Goal: Entertainment & Leisure: Consume media (video, audio)

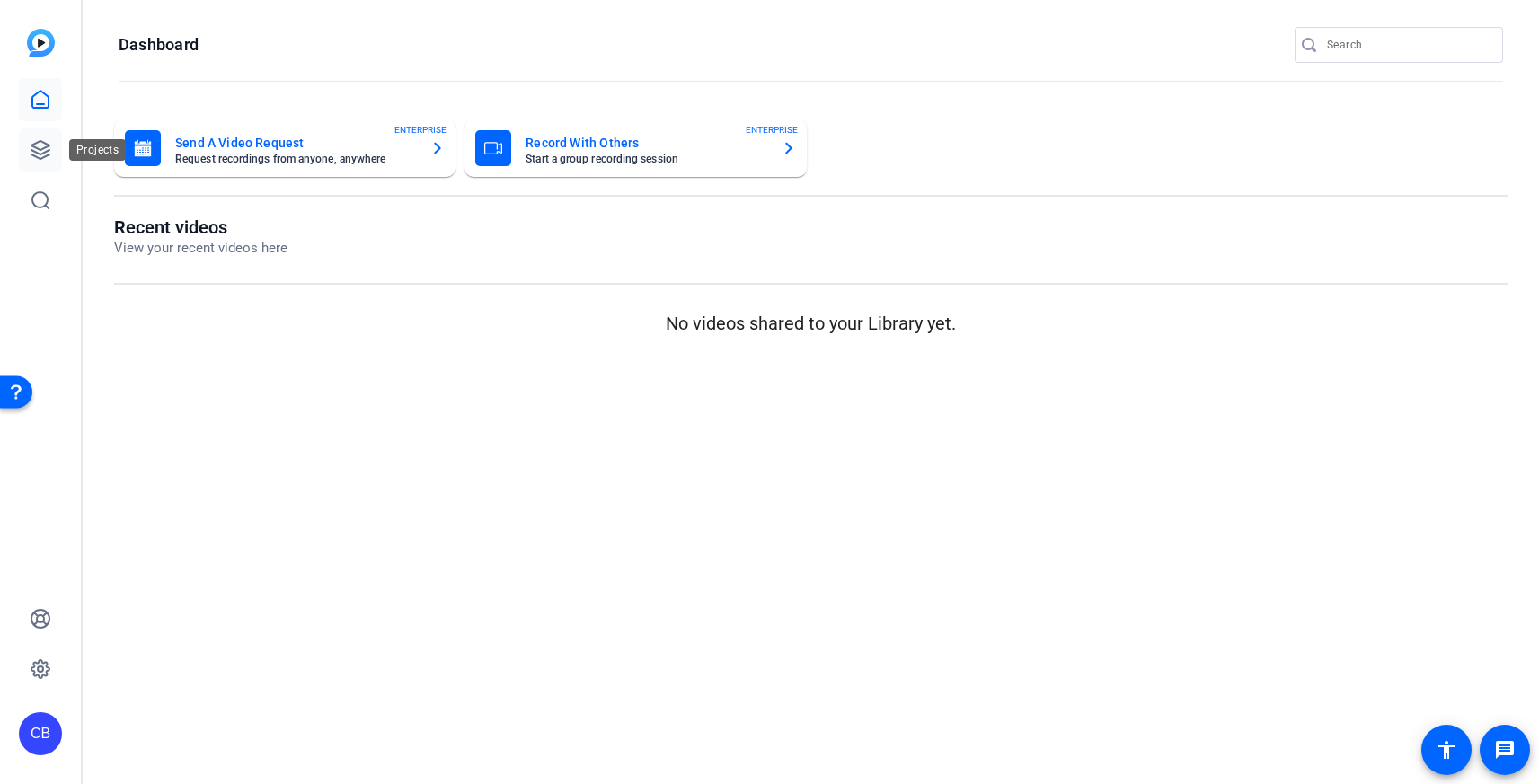
click at [37, 150] on icon at bounding box center [40, 150] width 22 height 22
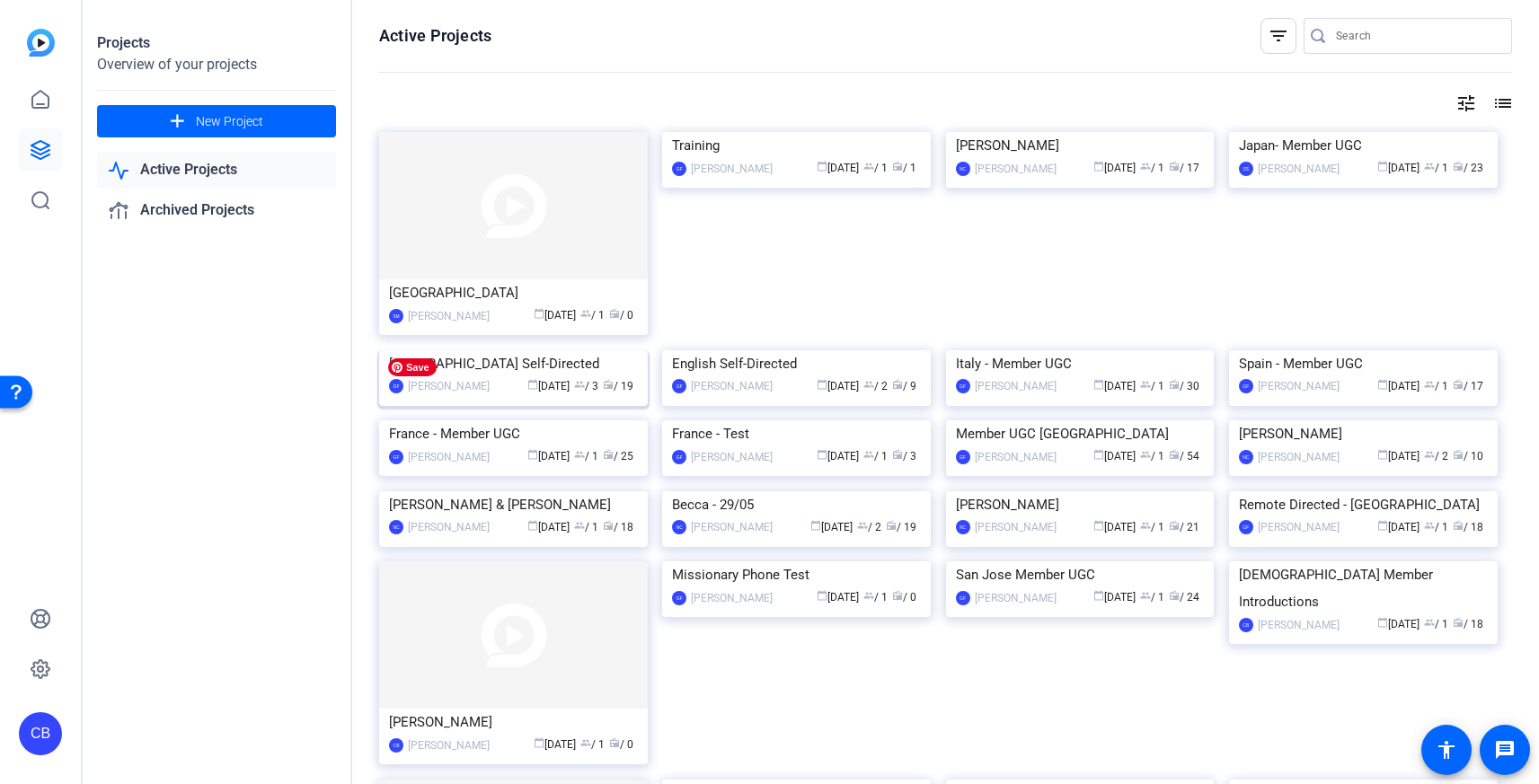
click at [530, 350] on img at bounding box center [513, 350] width 269 height 0
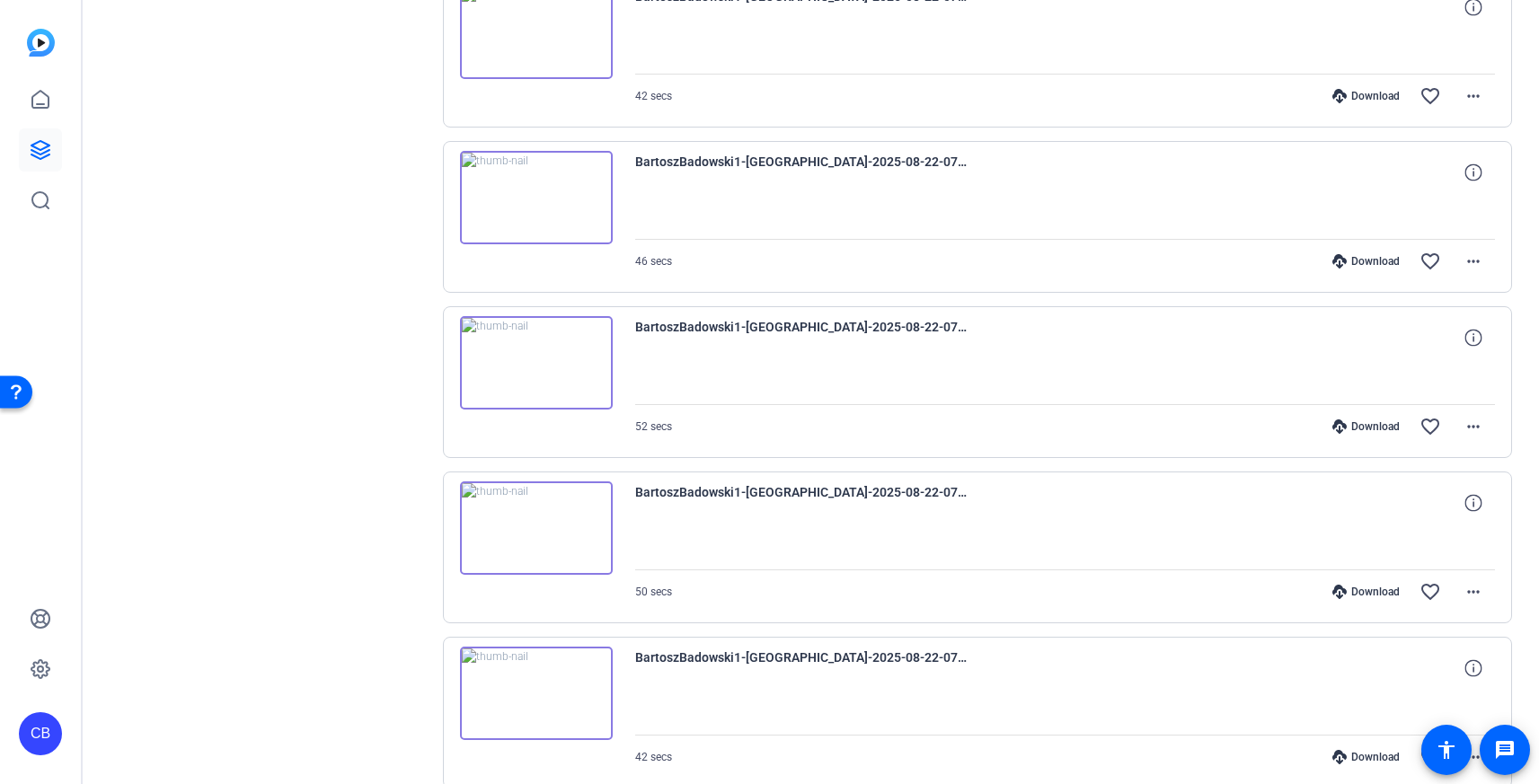
scroll to position [1202, 0]
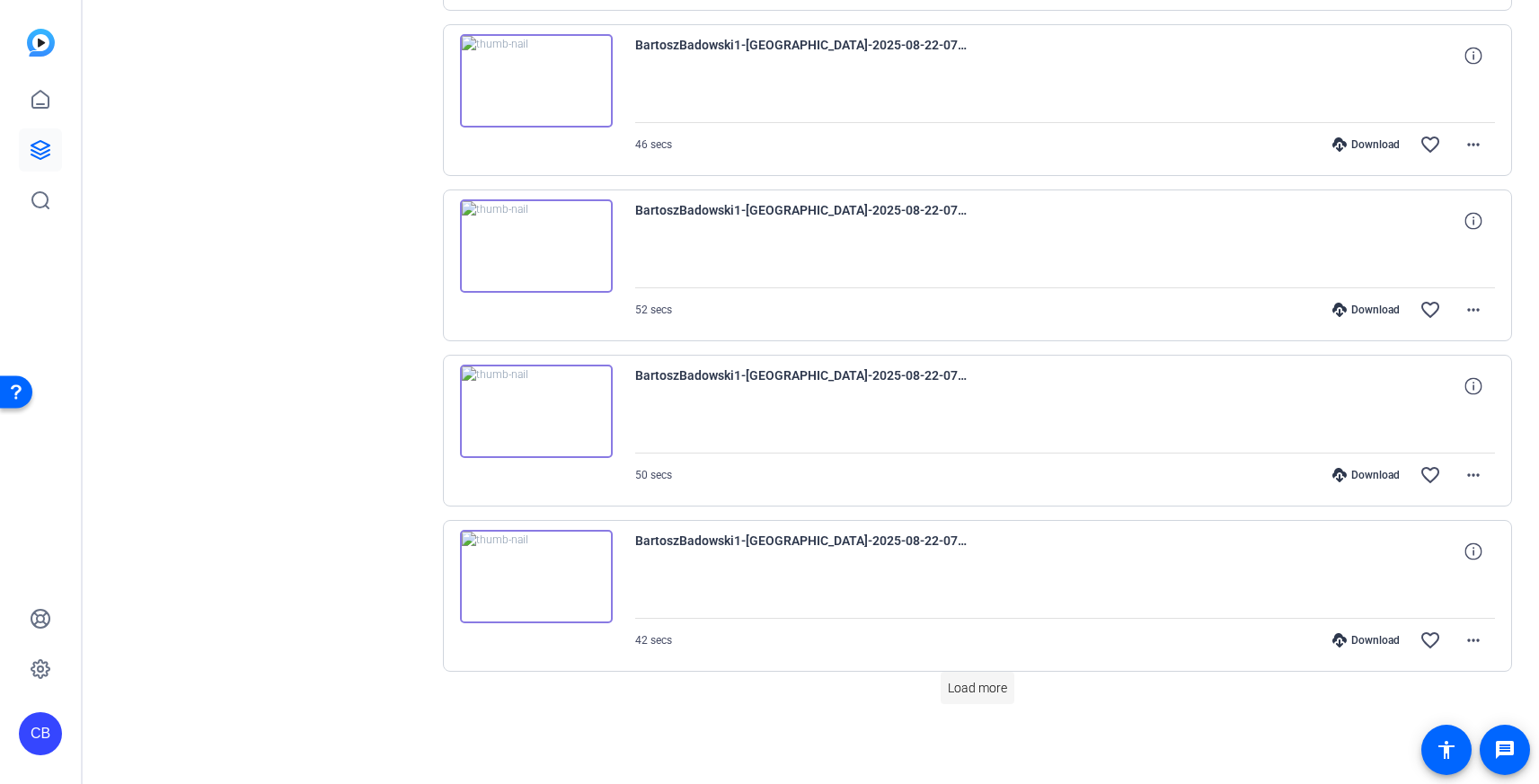
click at [988, 692] on span "Load more" at bounding box center [977, 688] width 59 height 19
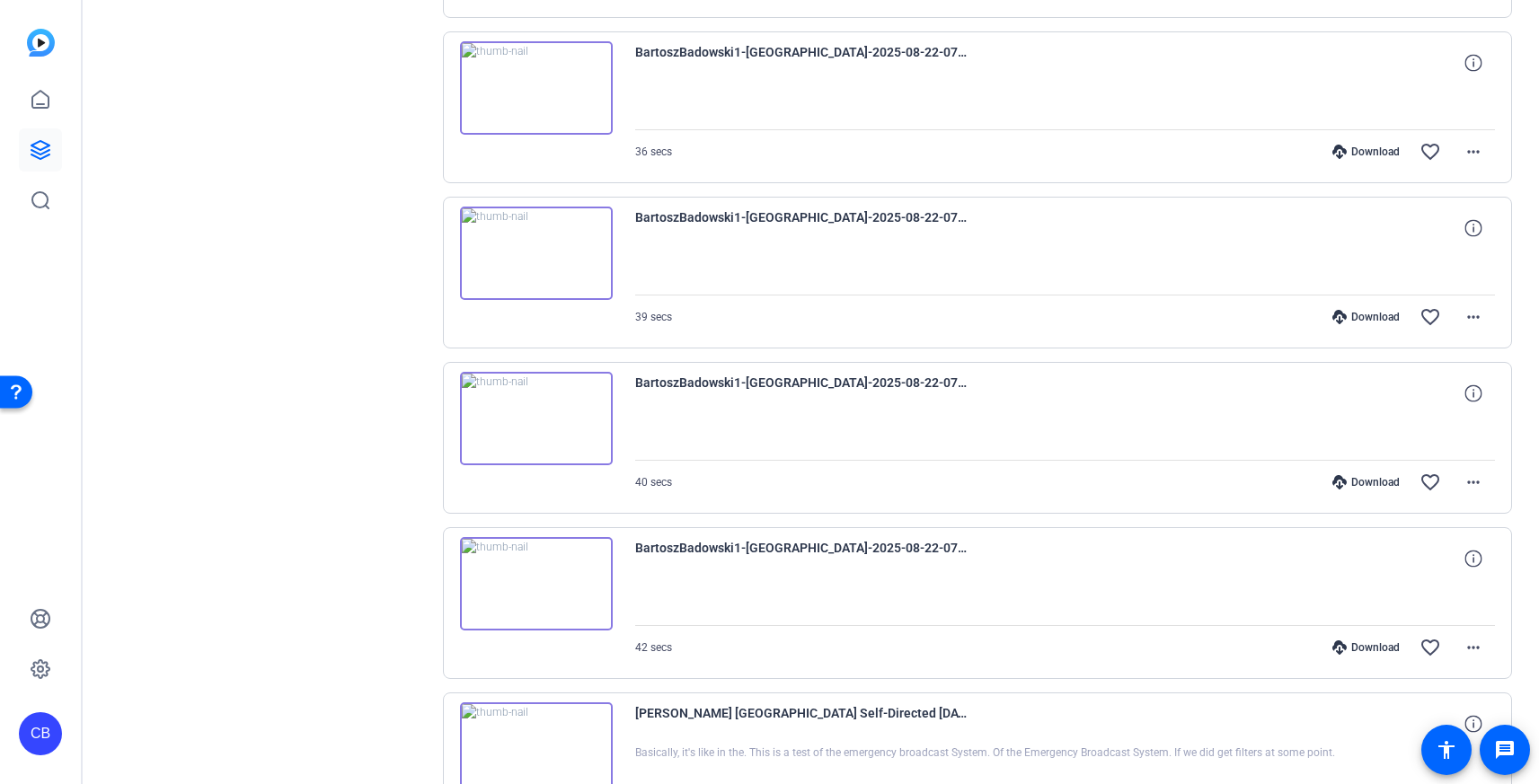
scroll to position [2531, 0]
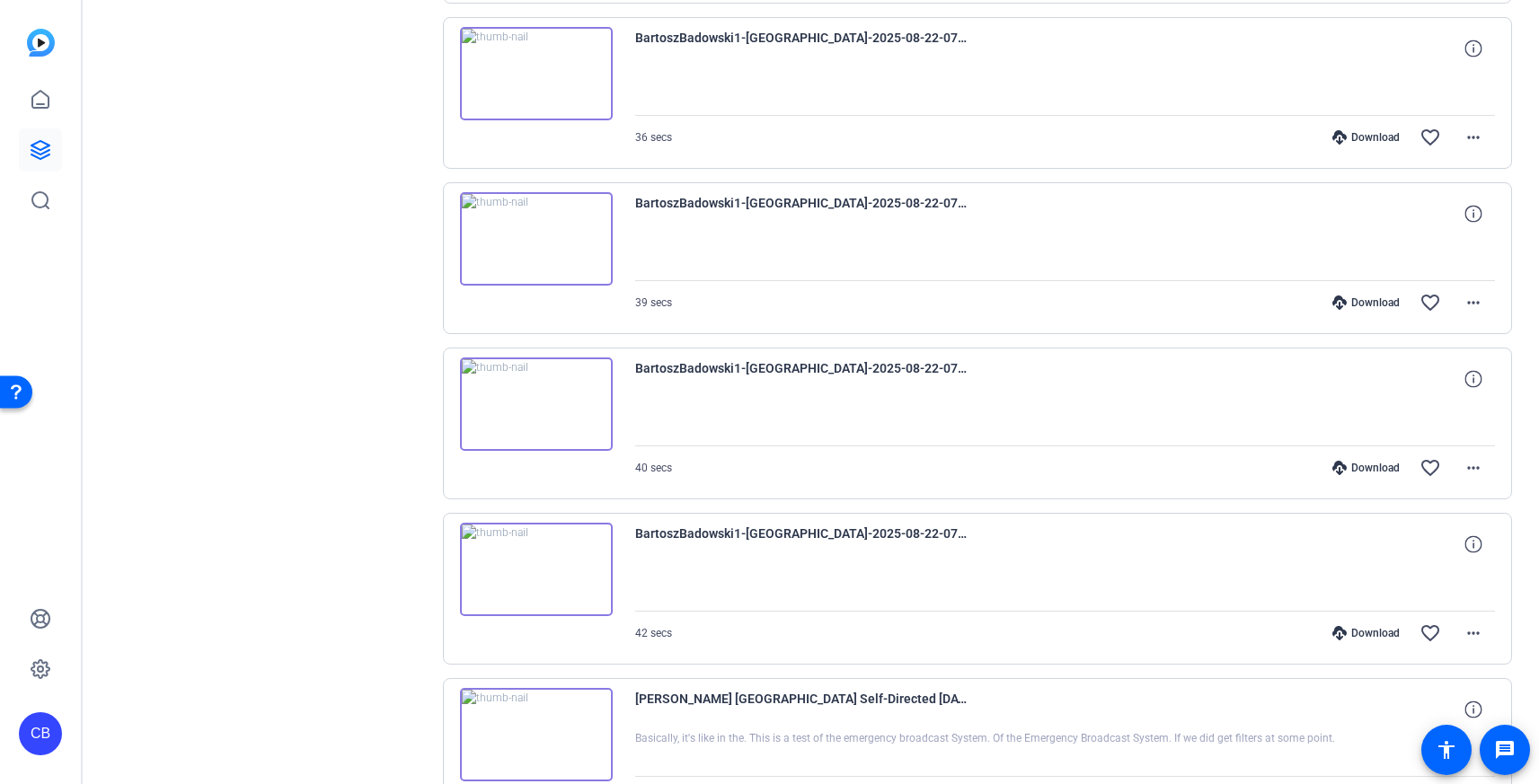
click at [535, 568] on img at bounding box center [536, 569] width 153 height 93
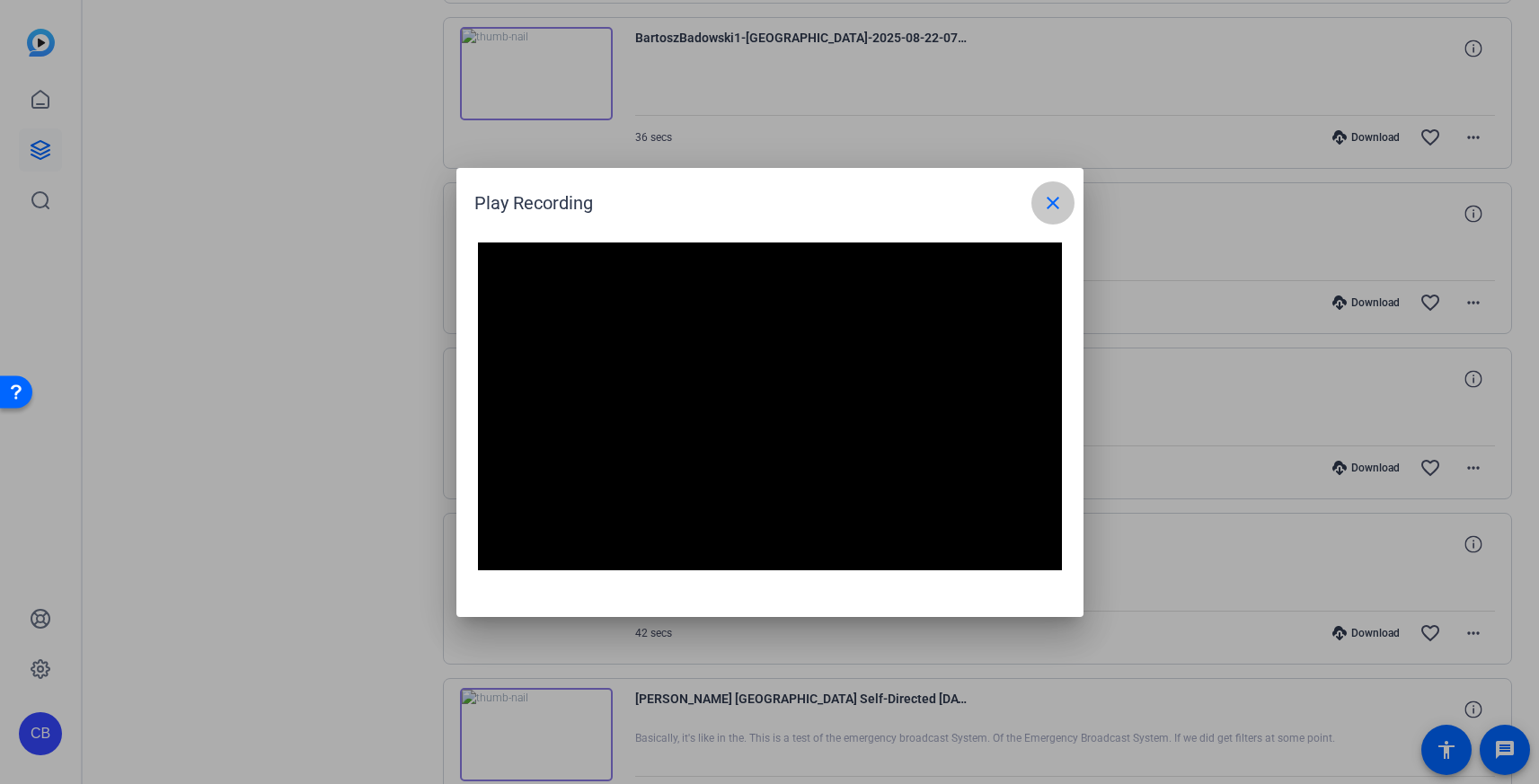
click at [1056, 213] on span at bounding box center [1053, 203] width 43 height 43
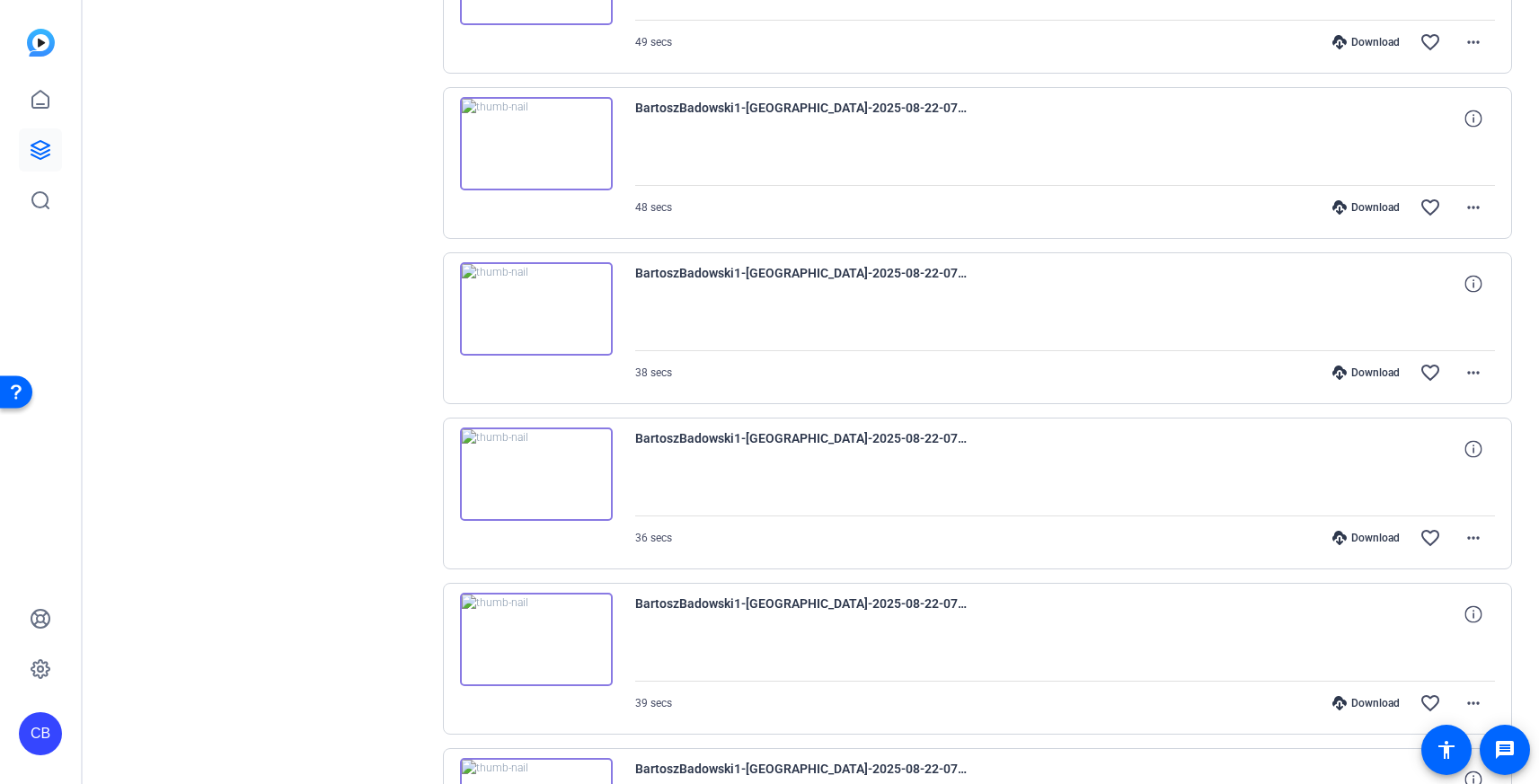
scroll to position [2120, 0]
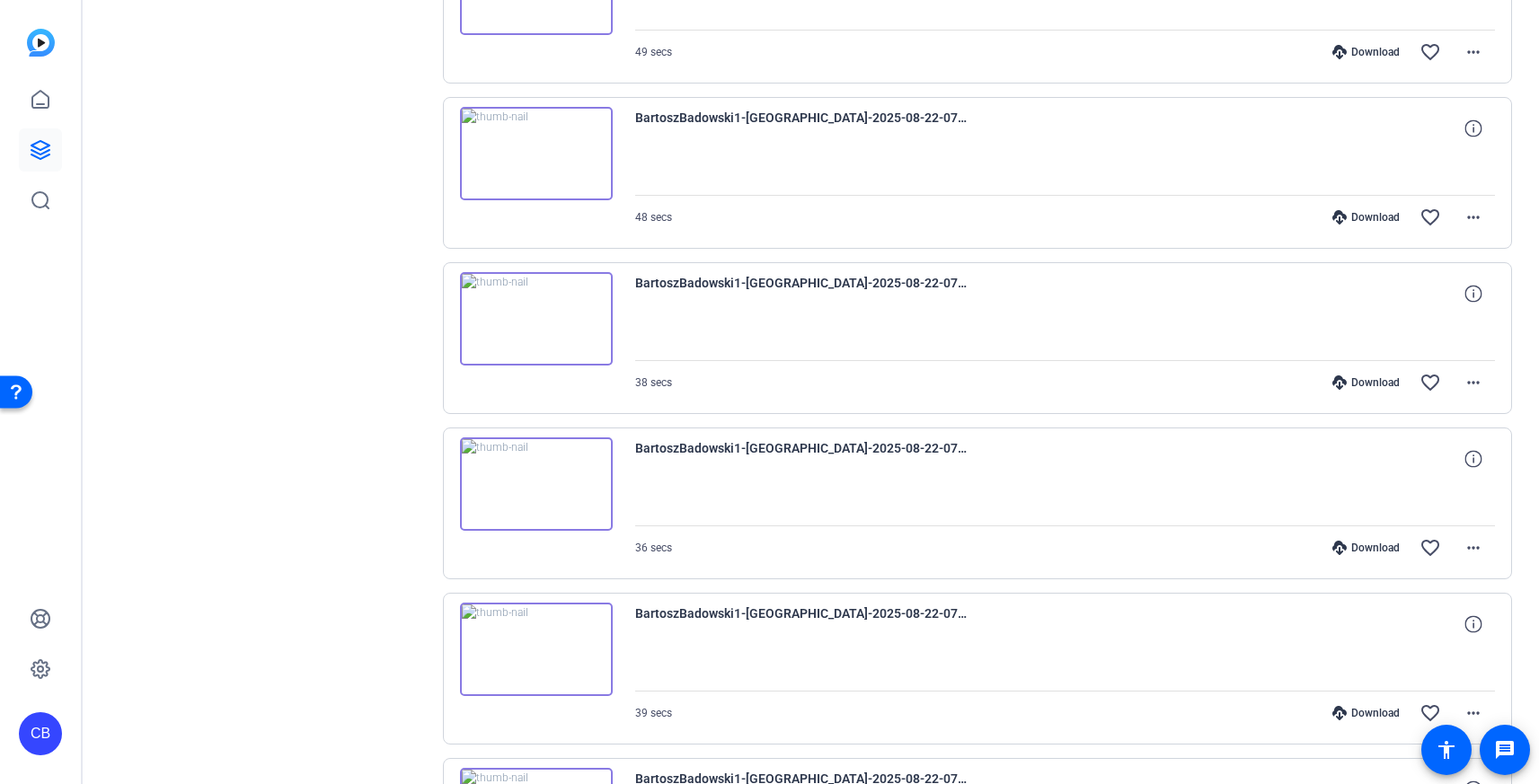
click at [532, 485] on img at bounding box center [536, 484] width 153 height 93
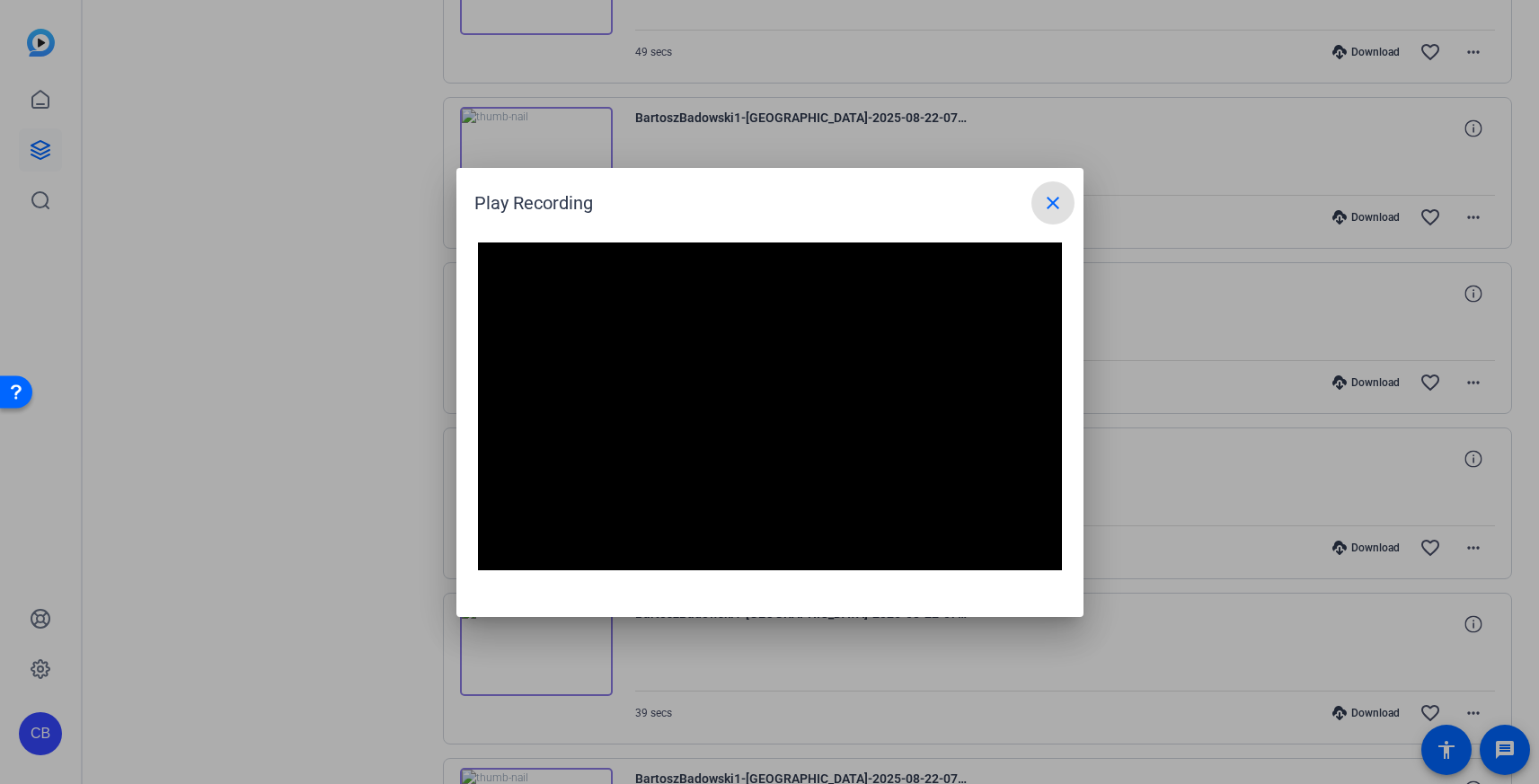
click at [1062, 204] on mat-icon "close" at bounding box center [1053, 203] width 22 height 22
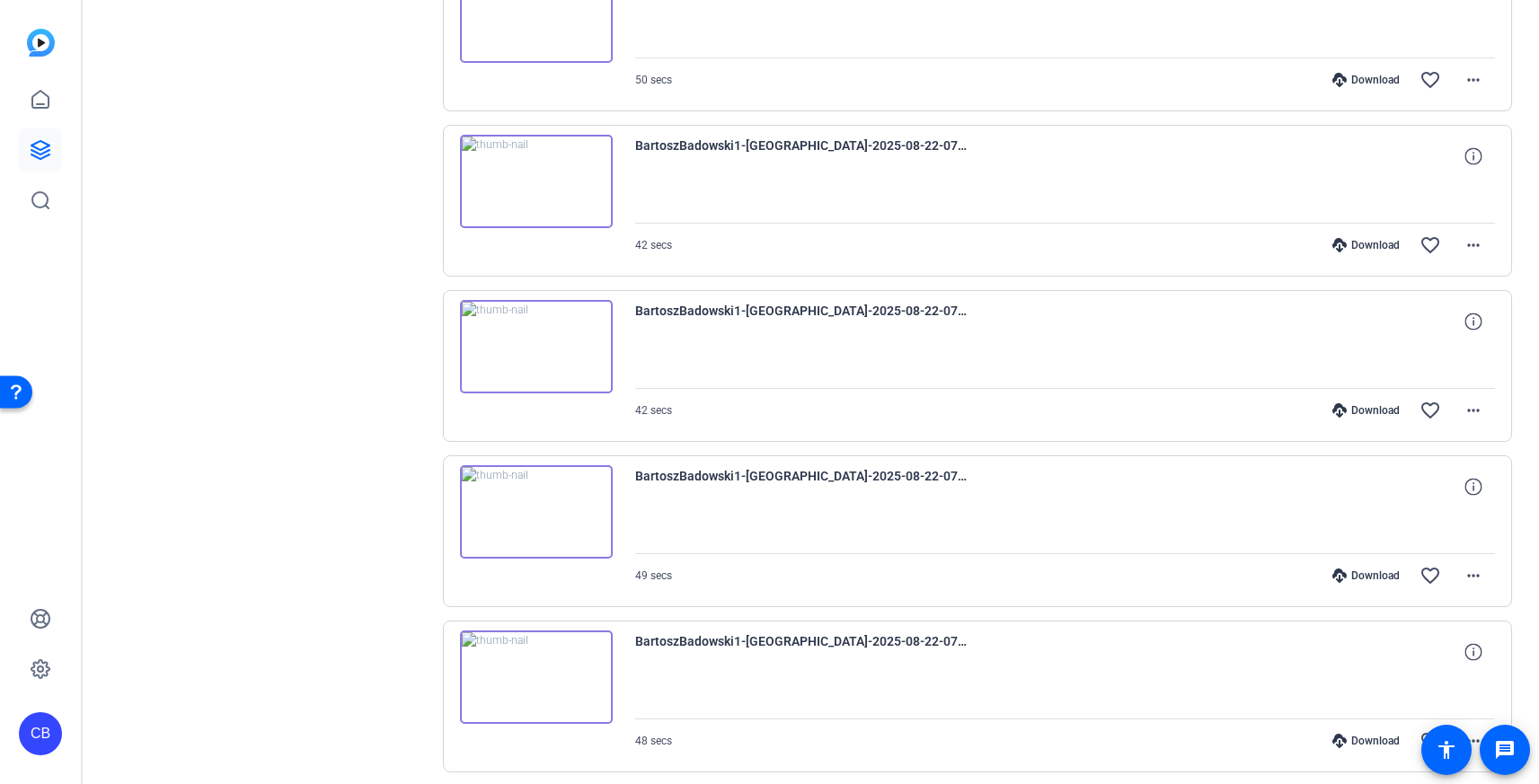
scroll to position [1599, 0]
click at [541, 506] on img at bounding box center [536, 511] width 153 height 93
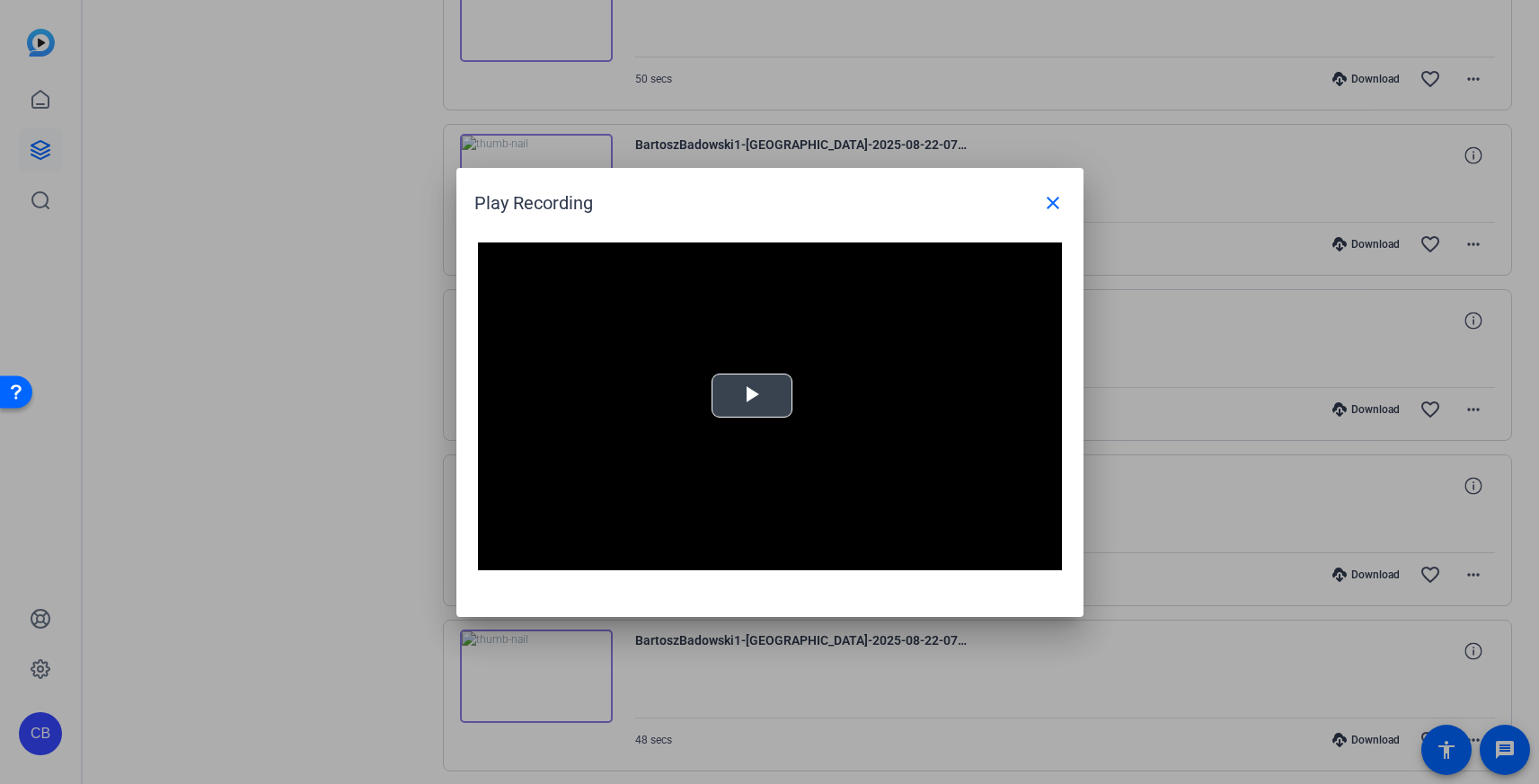
click at [752, 395] on span "Video Player" at bounding box center [752, 395] width 0 height 0
click at [1047, 201] on mat-icon "close" at bounding box center [1053, 203] width 22 height 22
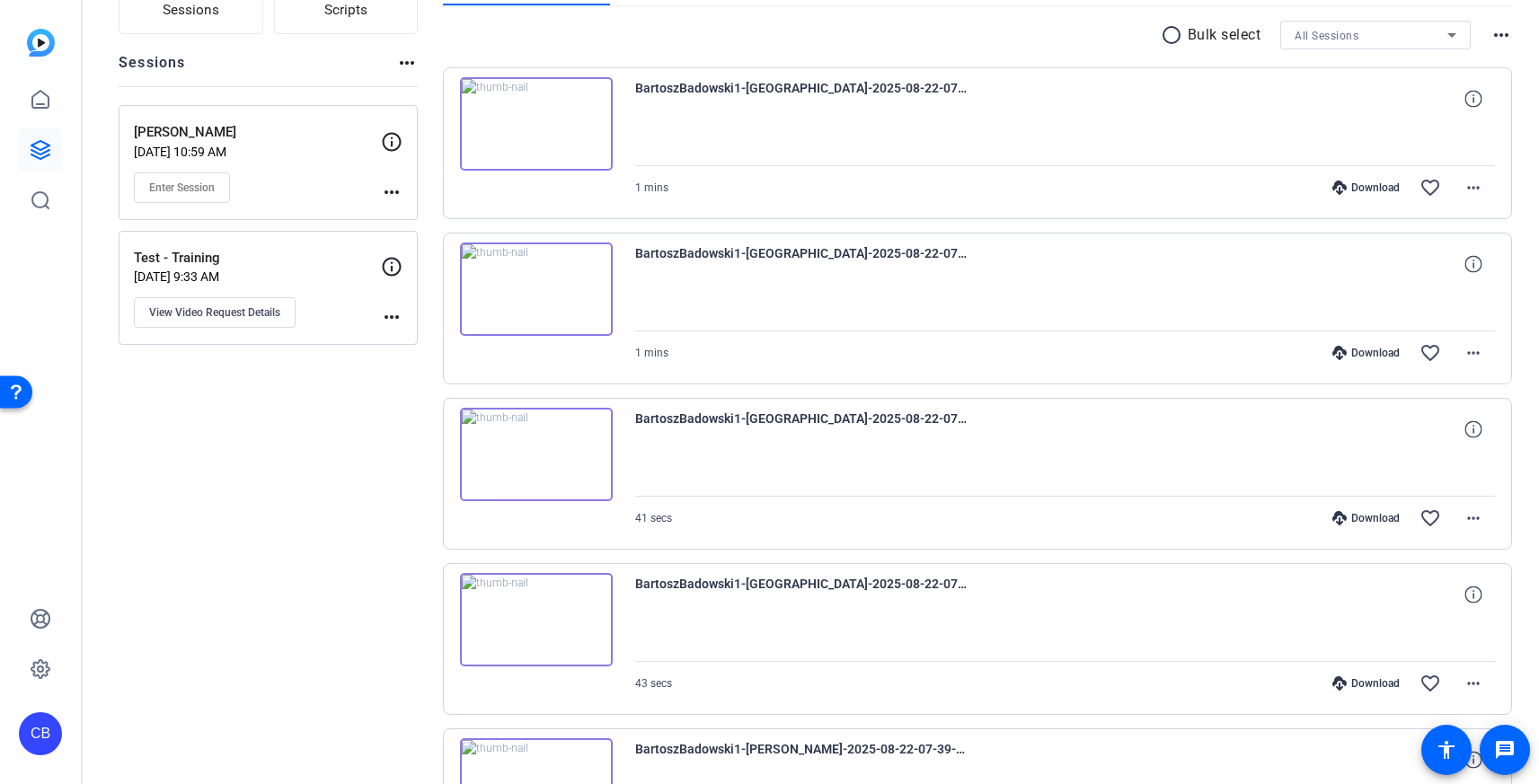
scroll to position [90, 0]
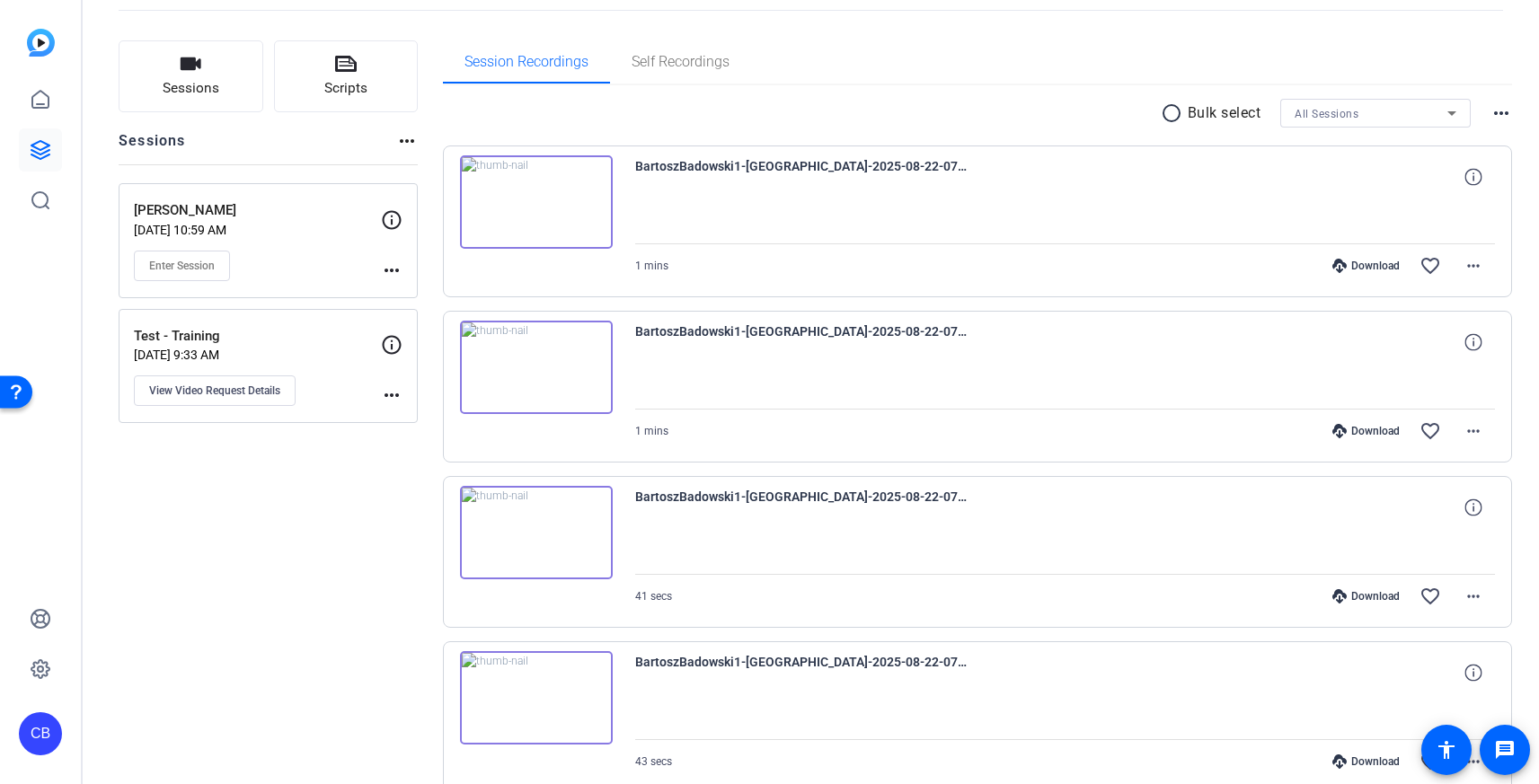
click at [543, 528] on img at bounding box center [536, 533] width 153 height 93
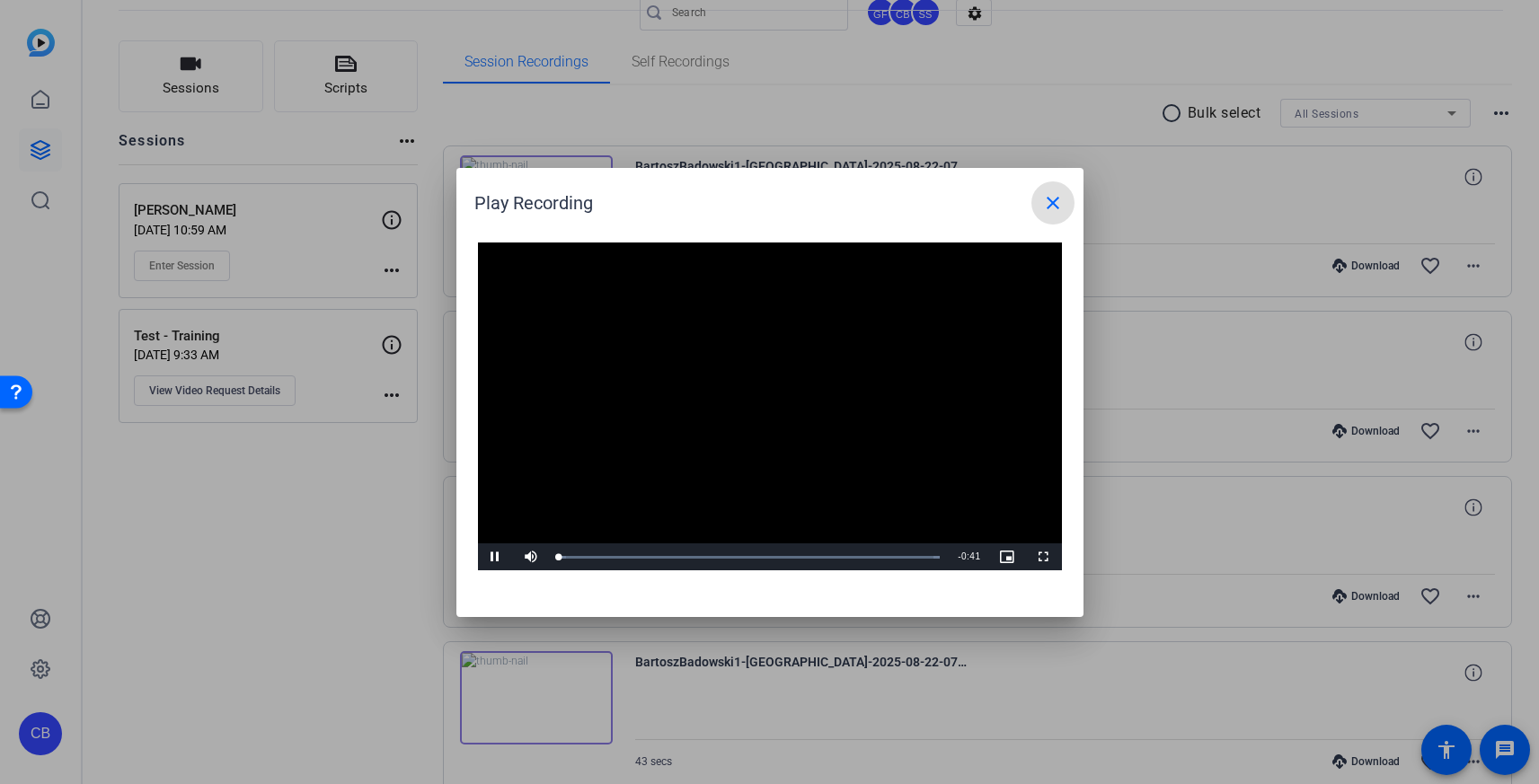
click at [756, 392] on video "Video Player" at bounding box center [770, 407] width 584 height 329
click at [754, 392] on video "Video Player" at bounding box center [770, 407] width 584 height 329
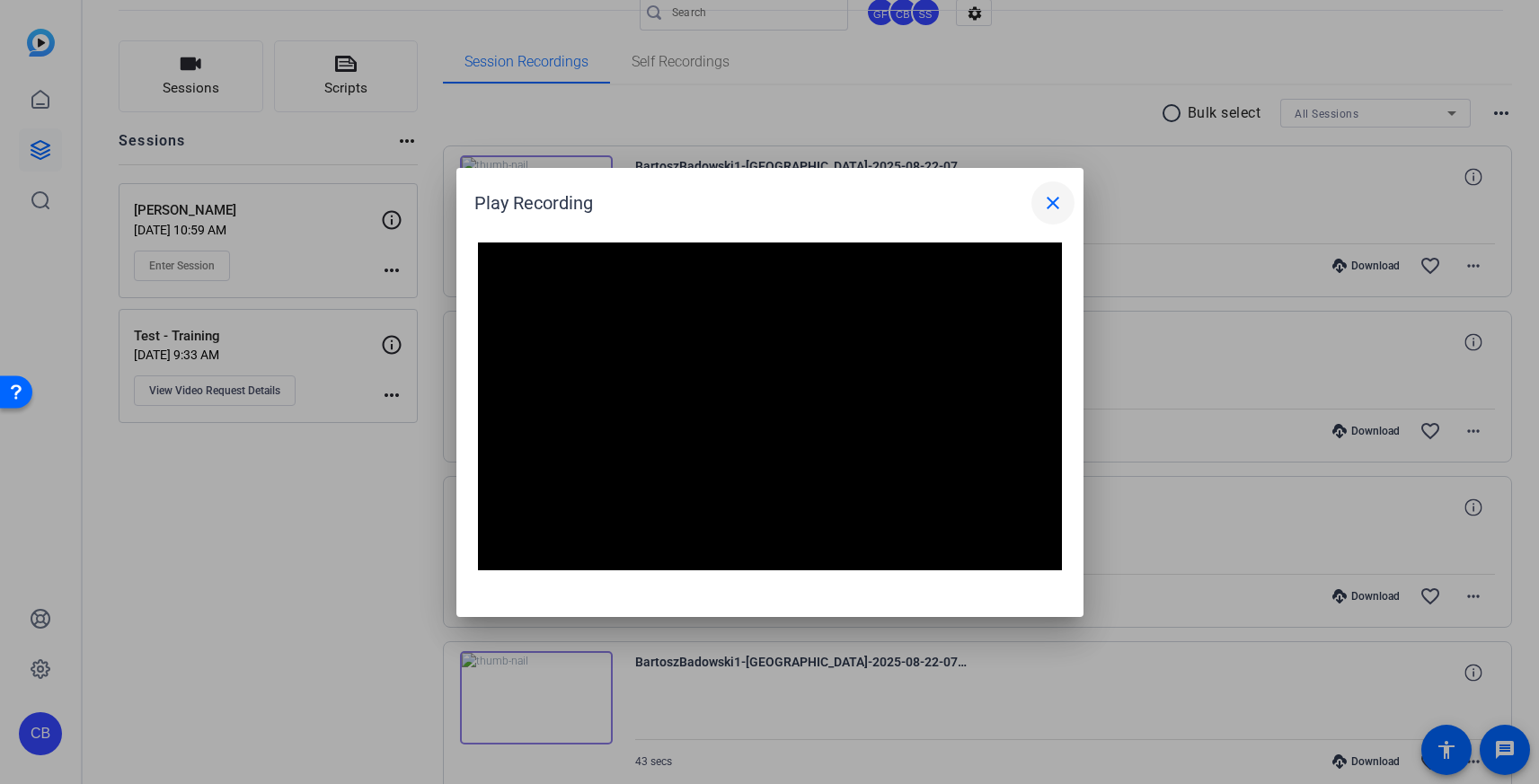
click at [1047, 203] on mat-icon "close" at bounding box center [1053, 203] width 22 height 22
